Goal: Task Accomplishment & Management: Use online tool/utility

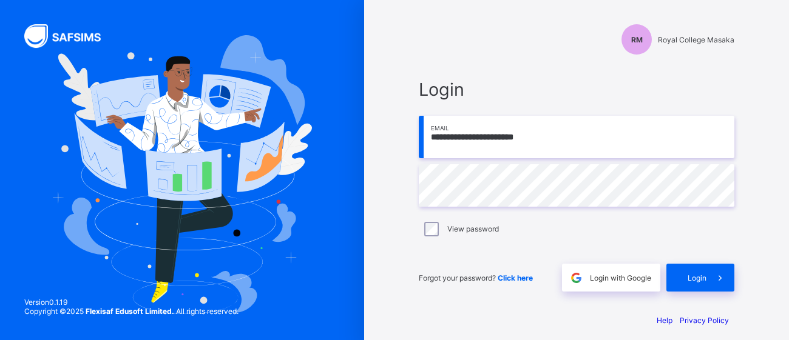
type input "**********"
click at [717, 272] on icon at bounding box center [720, 278] width 13 height 12
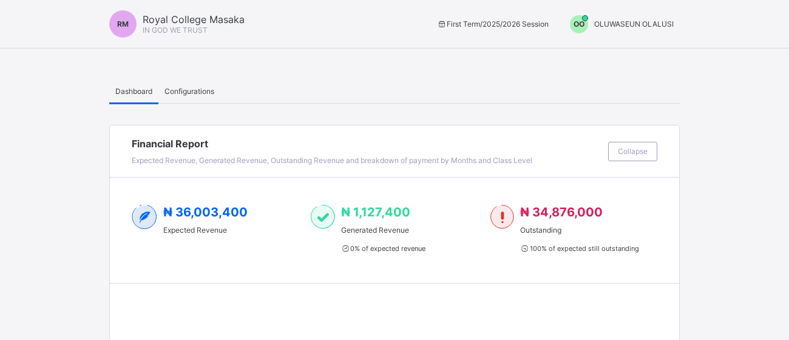
click at [649, 18] on div "OO OLUWASEUN OLALUSI" at bounding box center [619, 24] width 122 height 18
click at [642, 50] on span "Switch to Admin View" at bounding box center [628, 52] width 92 height 14
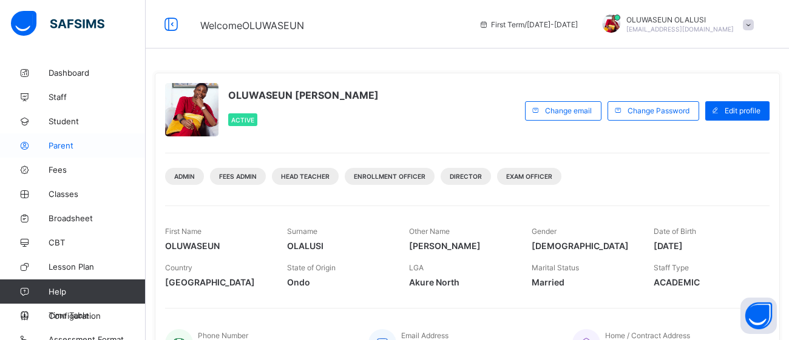
click at [65, 144] on span "Parent" at bounding box center [97, 146] width 97 height 10
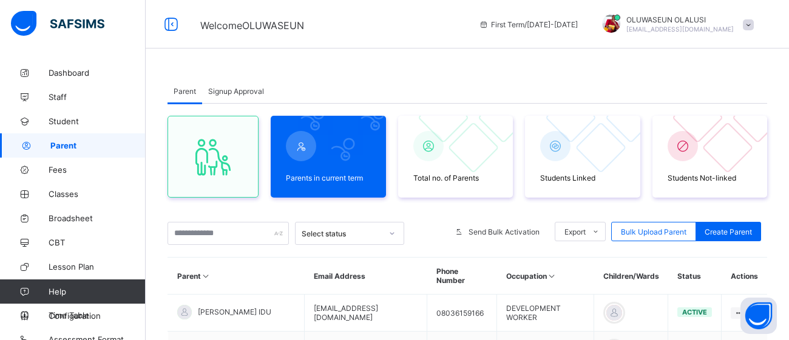
click at [243, 90] on span "Signup Approval" at bounding box center [236, 91] width 56 height 9
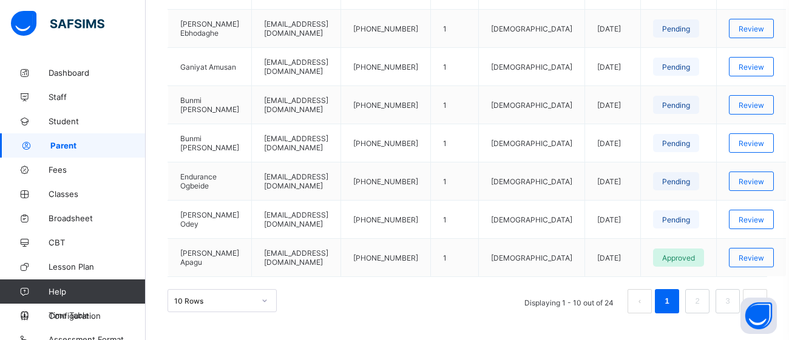
scroll to position [482, 0]
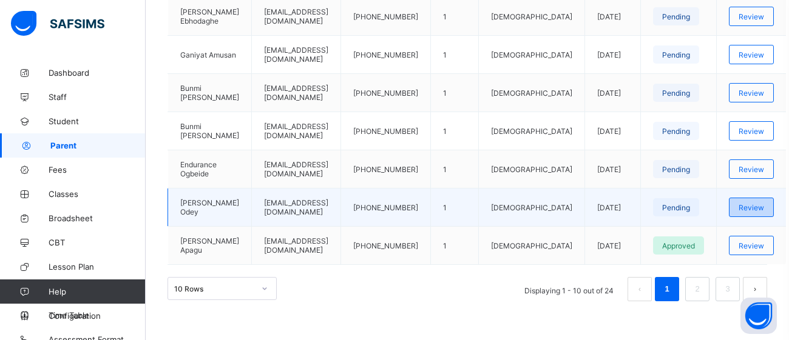
click at [746, 201] on div "Review" at bounding box center [751, 207] width 45 height 19
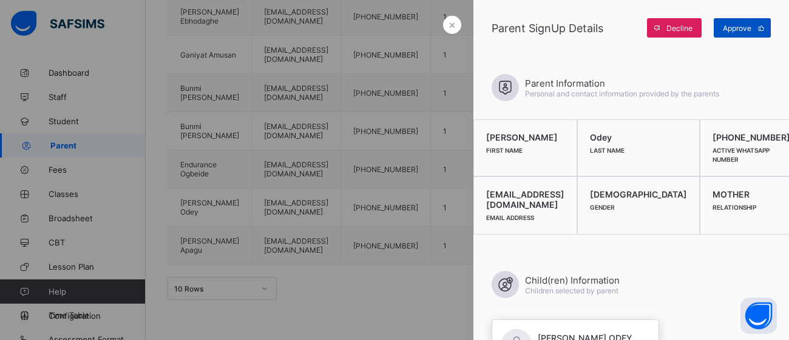
click at [759, 32] on span at bounding box center [760, 27] width 19 height 19
click at [452, 31] on div "×" at bounding box center [452, 25] width 18 height 18
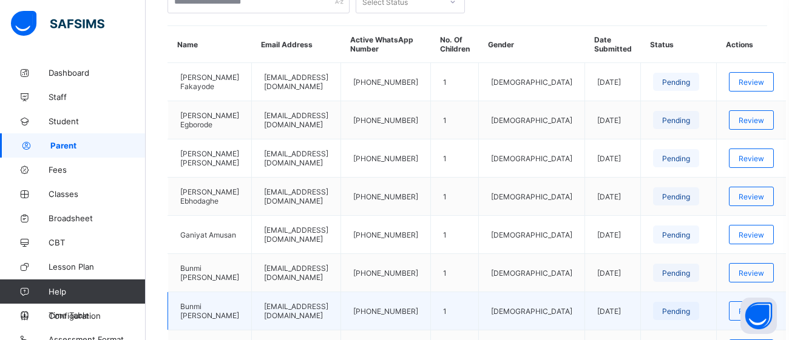
scroll to position [302, 0]
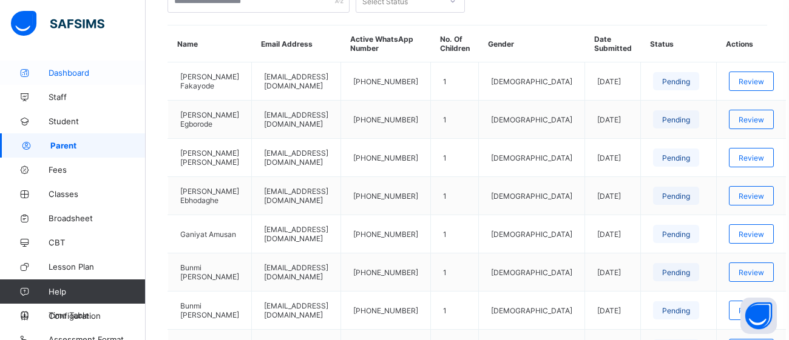
click at [73, 75] on span "Dashboard" at bounding box center [97, 73] width 97 height 10
